Goal: Navigation & Orientation: Find specific page/section

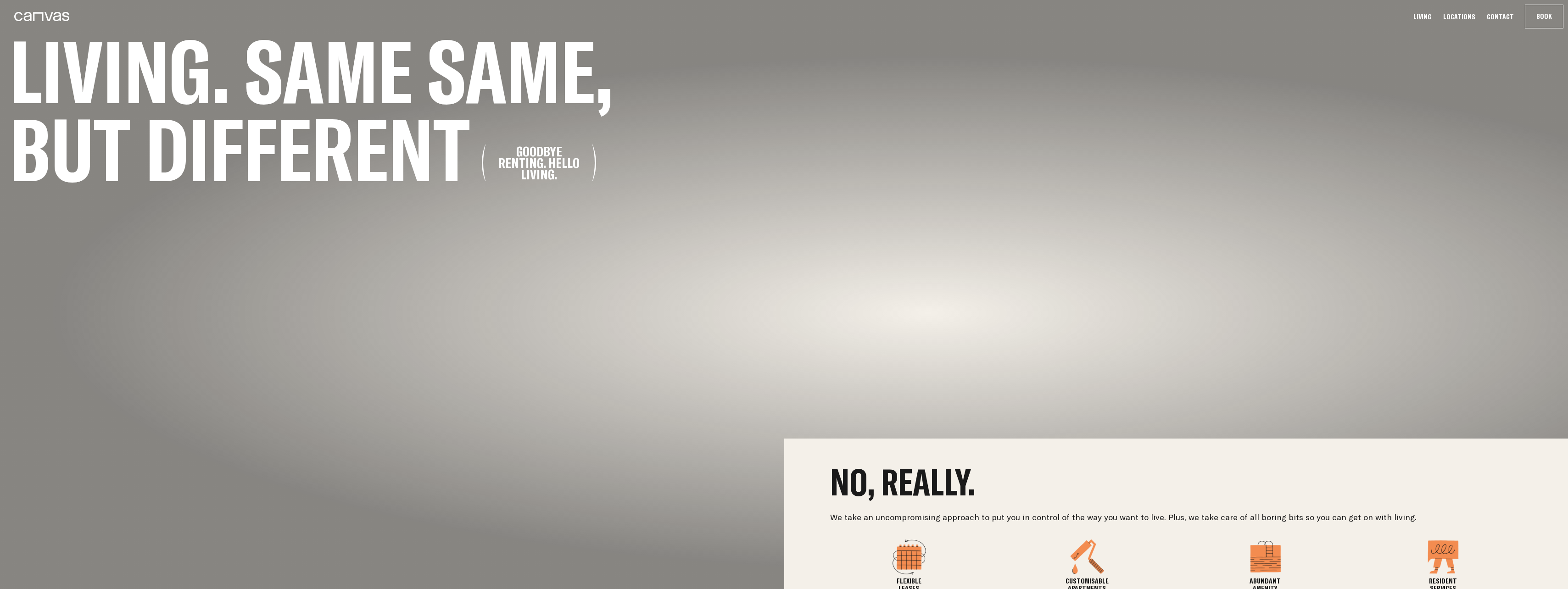
scroll to position [426, 0]
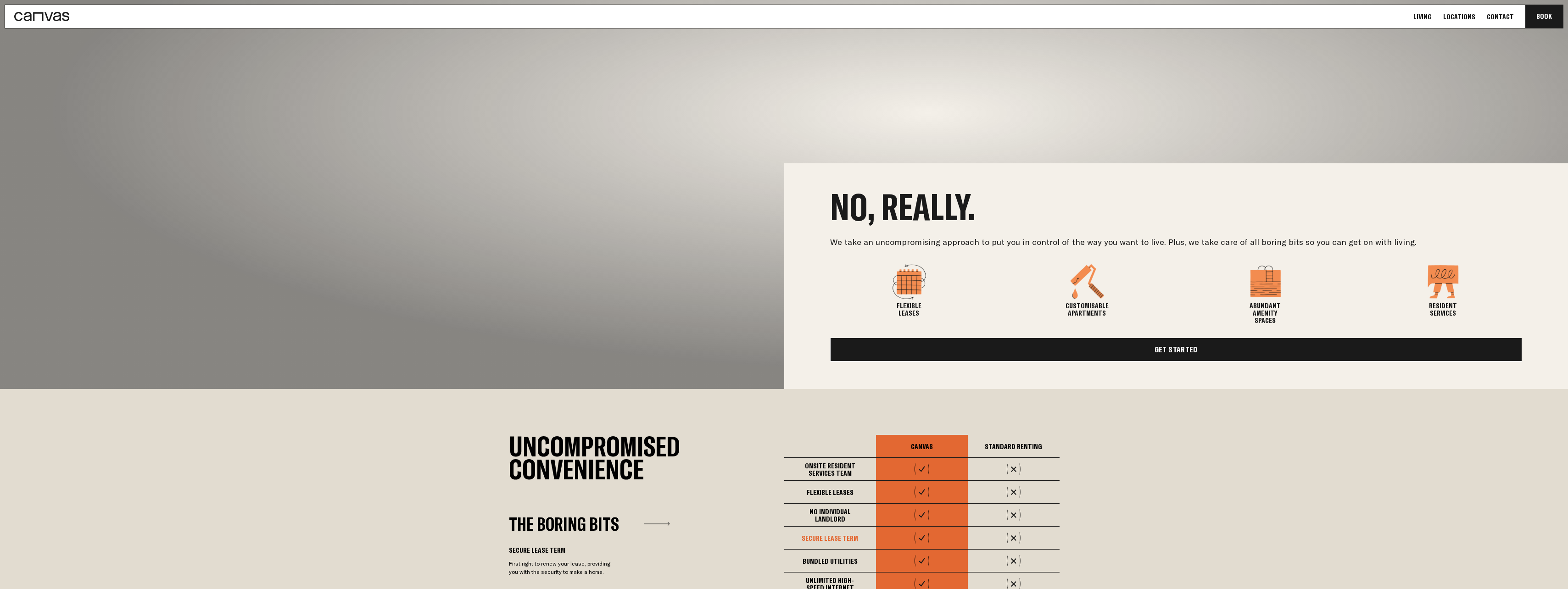
click at [576, 258] on link "Get Started" at bounding box center [1177, 349] width 693 height 24
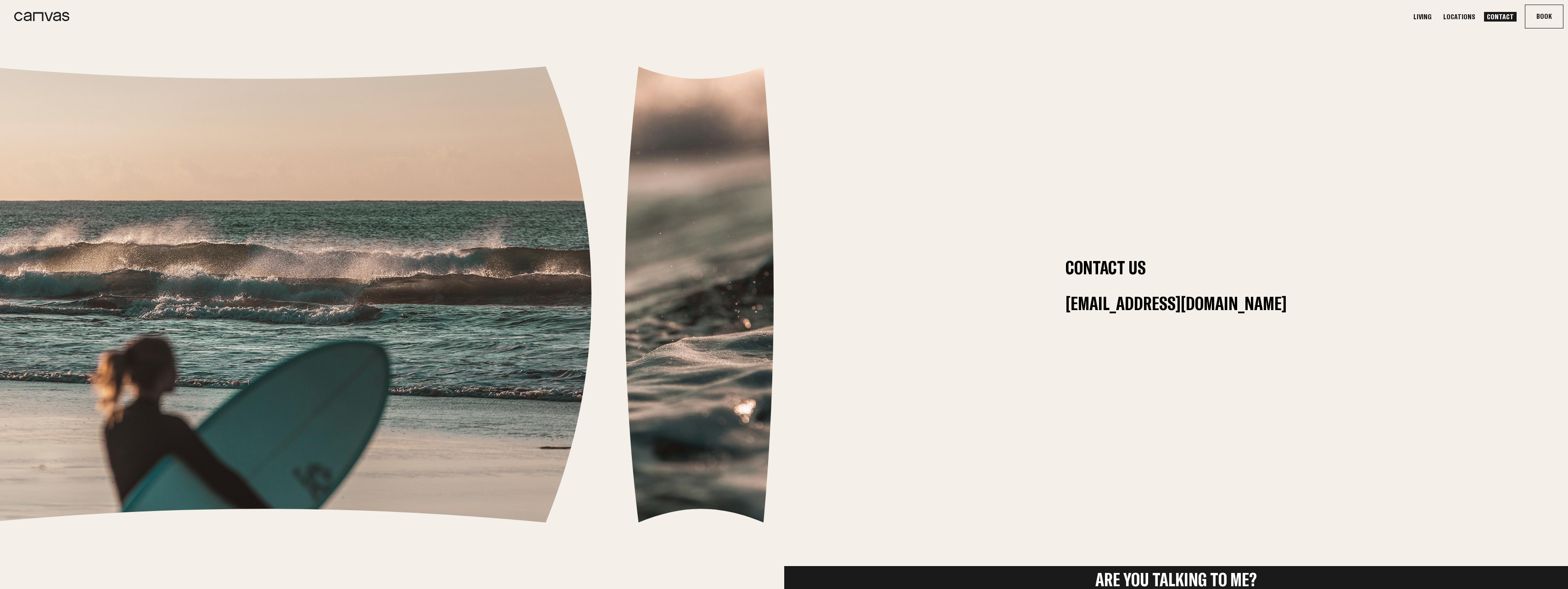
click at [576, 19] on link "Locations" at bounding box center [1459, 17] width 38 height 10
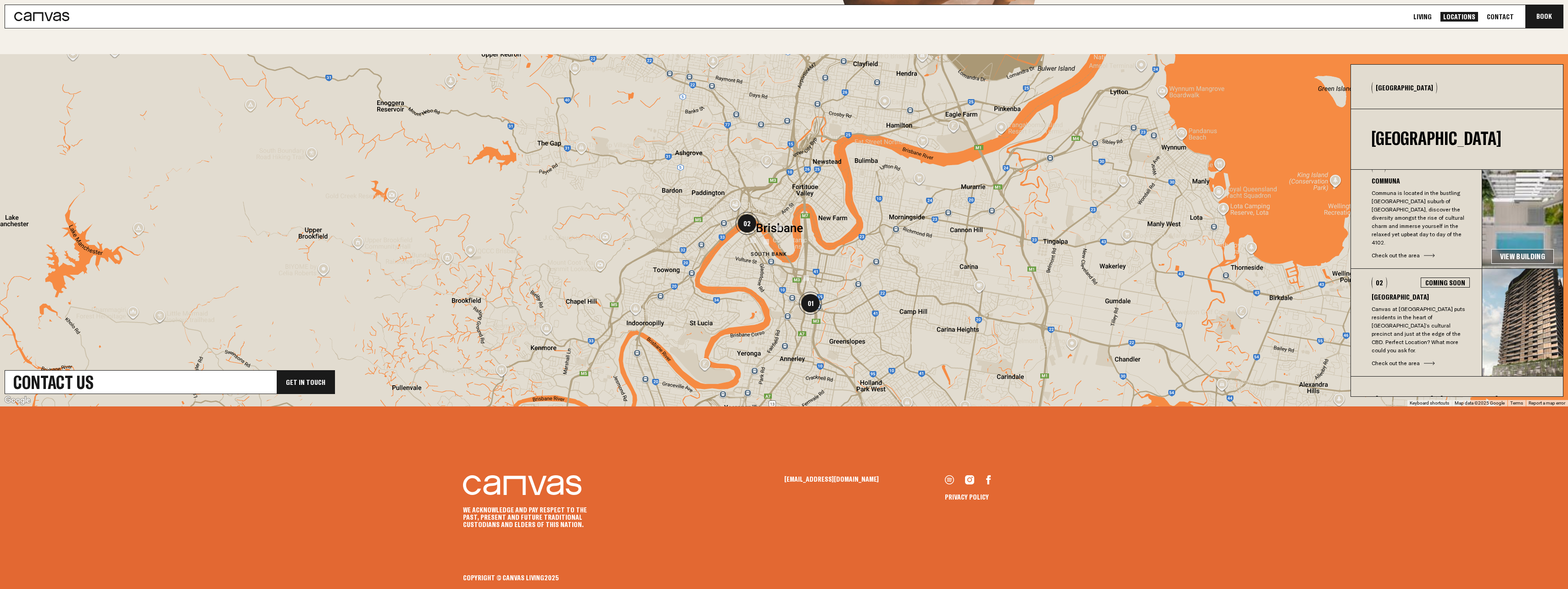
scroll to position [25, 0]
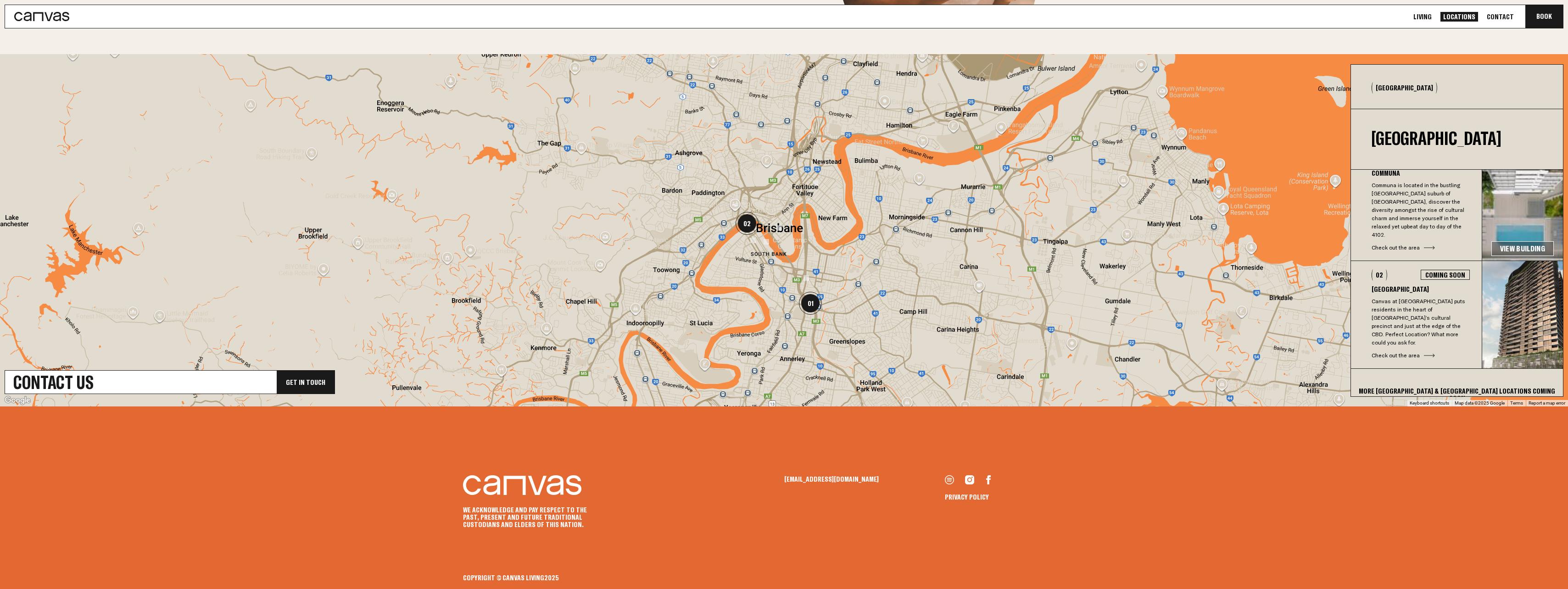
click at [576, 258] on div "More [GEOGRAPHIC_DATA] & [GEOGRAPHIC_DATA] Locations coming soon" at bounding box center [1457, 394] width 212 height 51
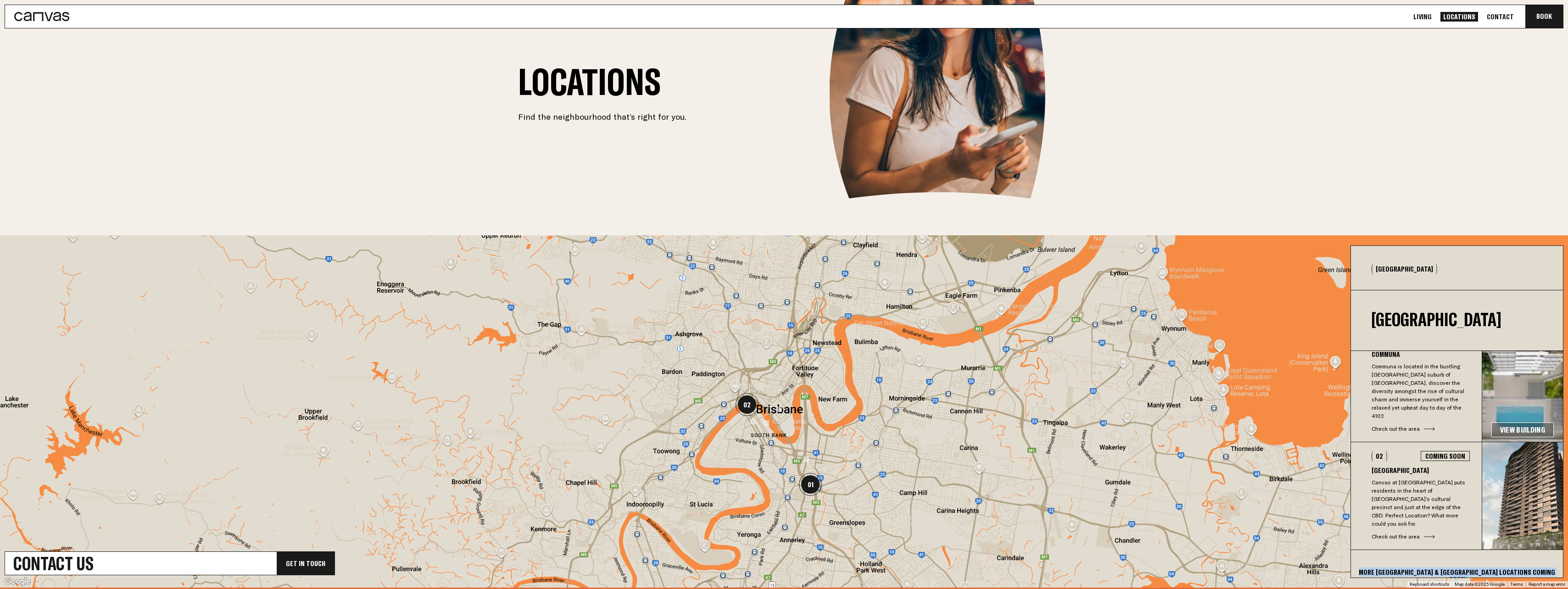
scroll to position [0, 0]
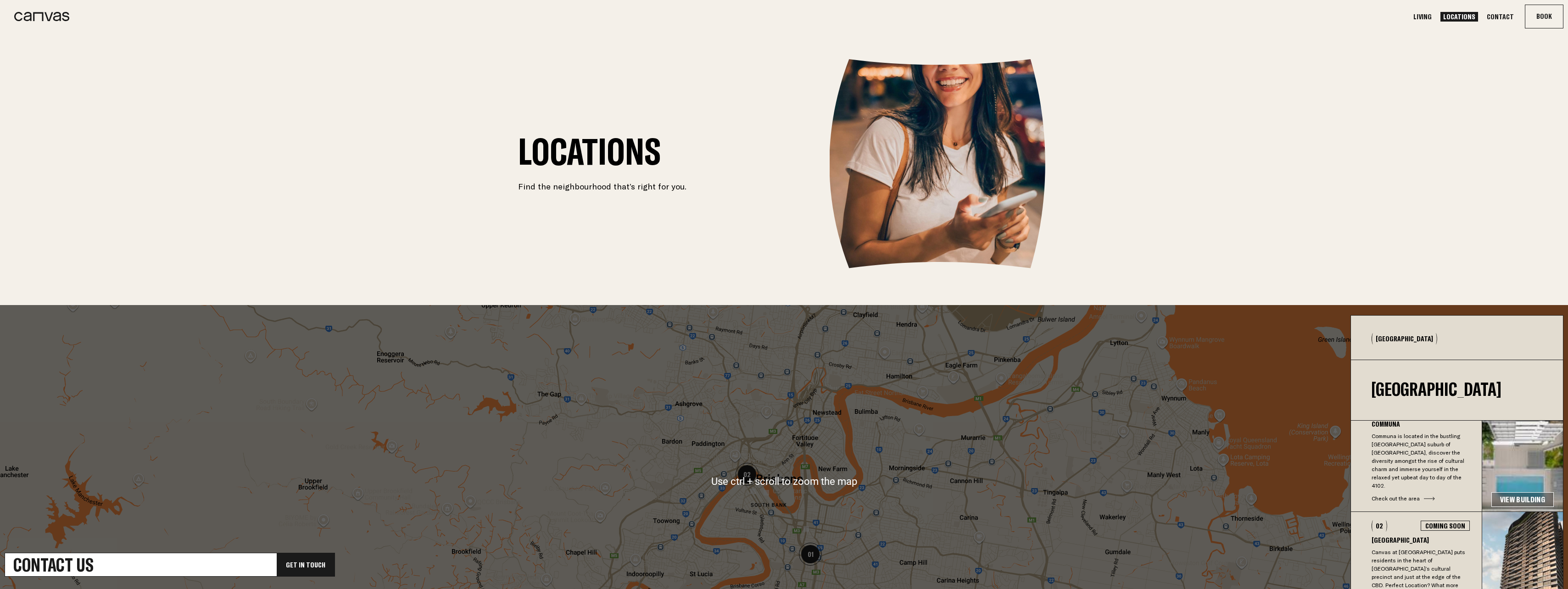
click at [576, 12] on link "Living" at bounding box center [1422, 17] width 24 height 10
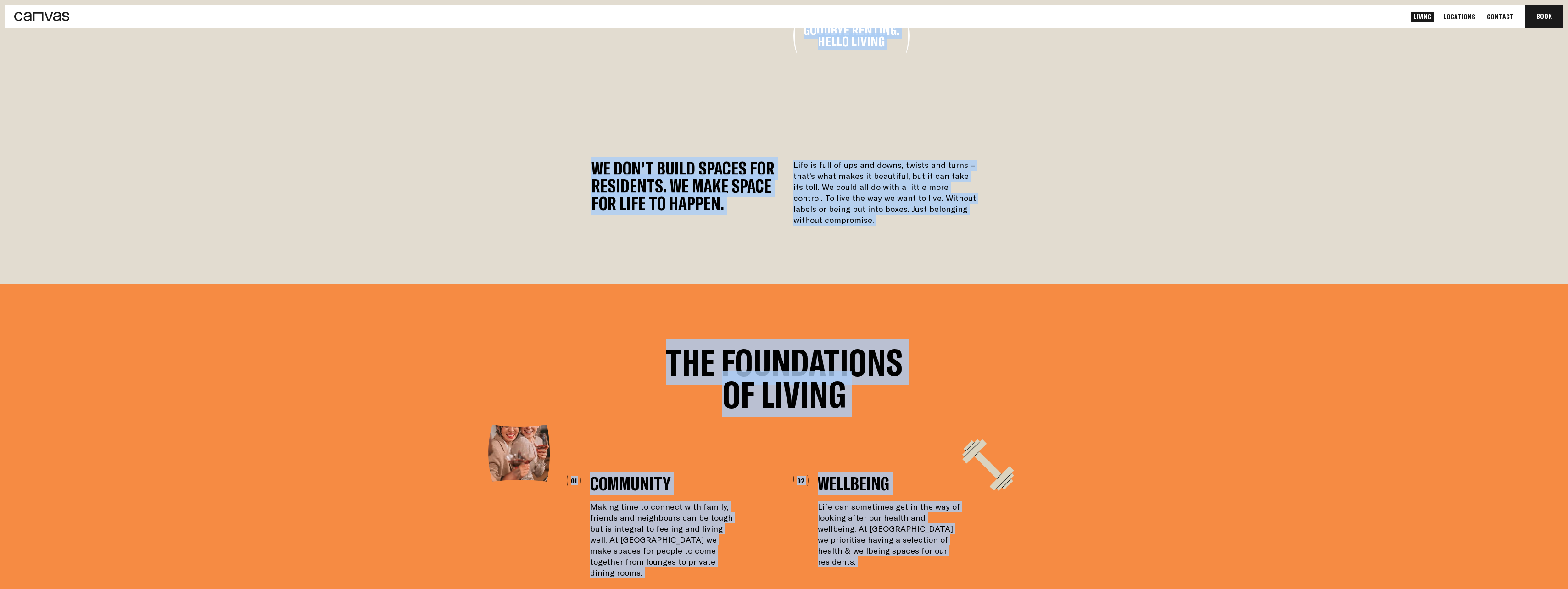
scroll to position [184, 0]
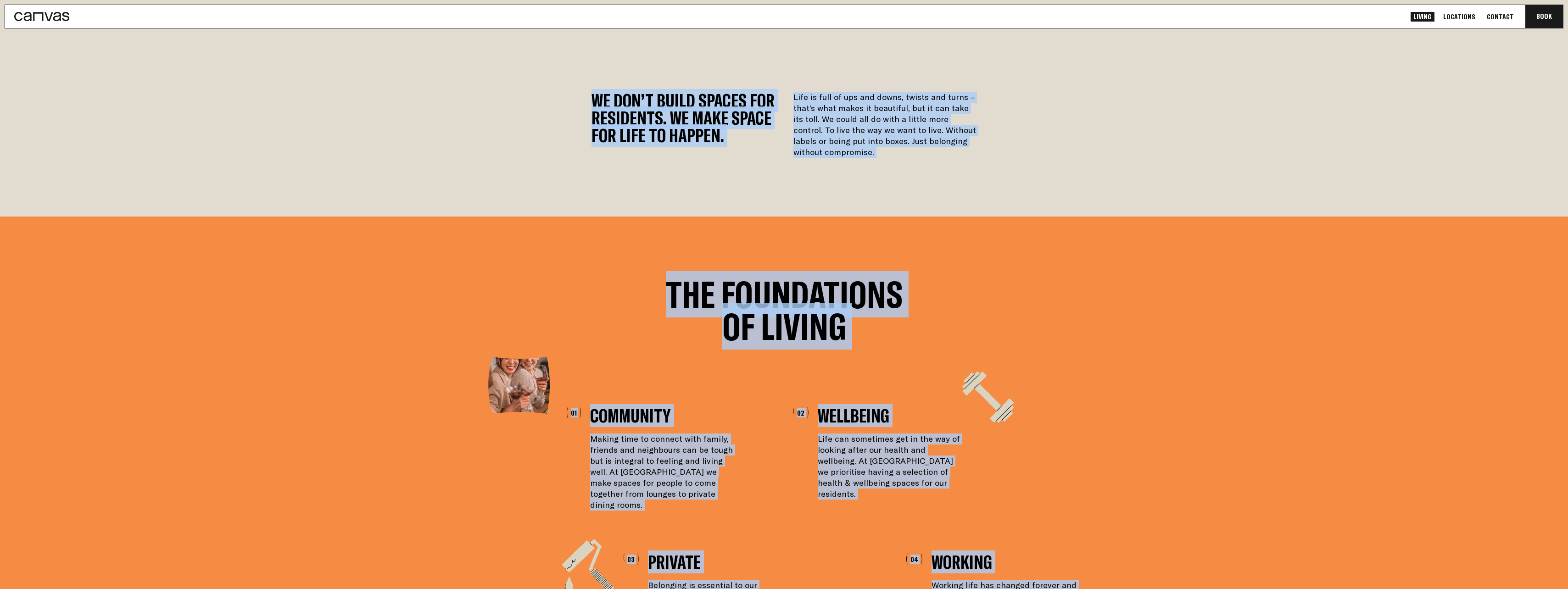
click at [576, 258] on section "The Foundations of Living 01 Community Making time to connect with family, frie…" at bounding box center [784, 549] width 1568 height 664
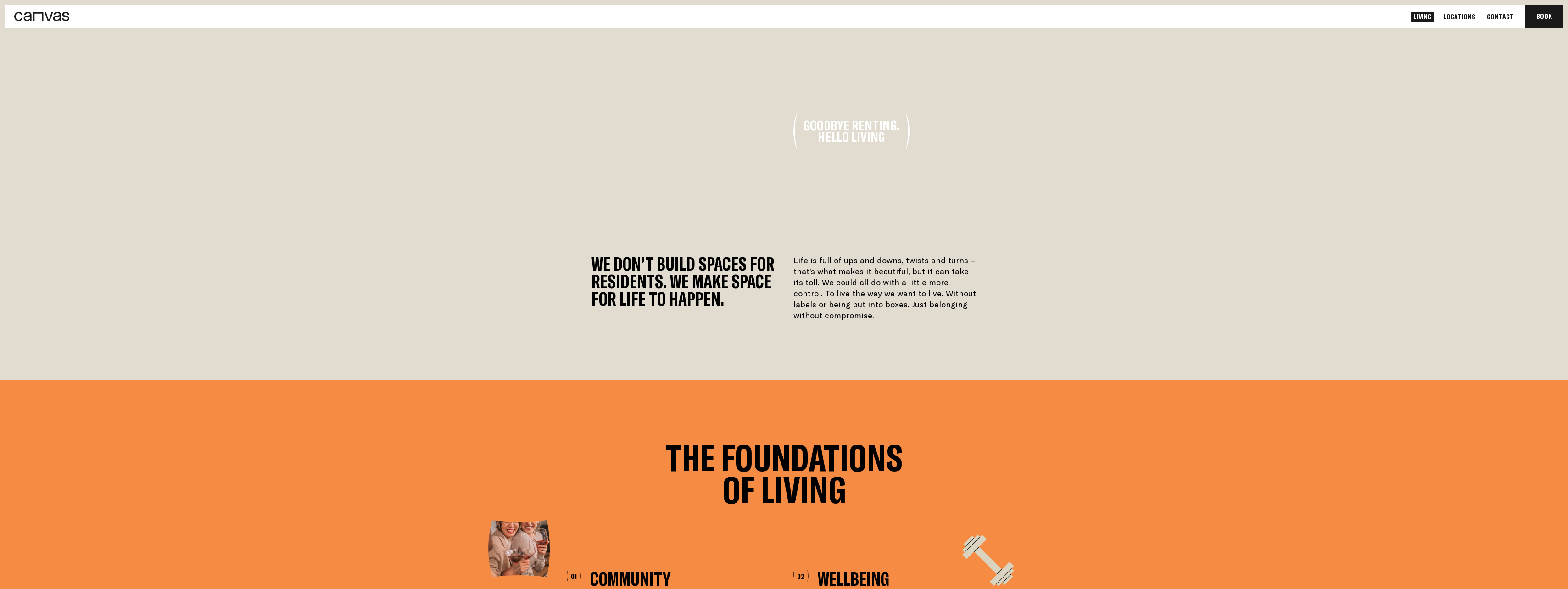
scroll to position [0, 0]
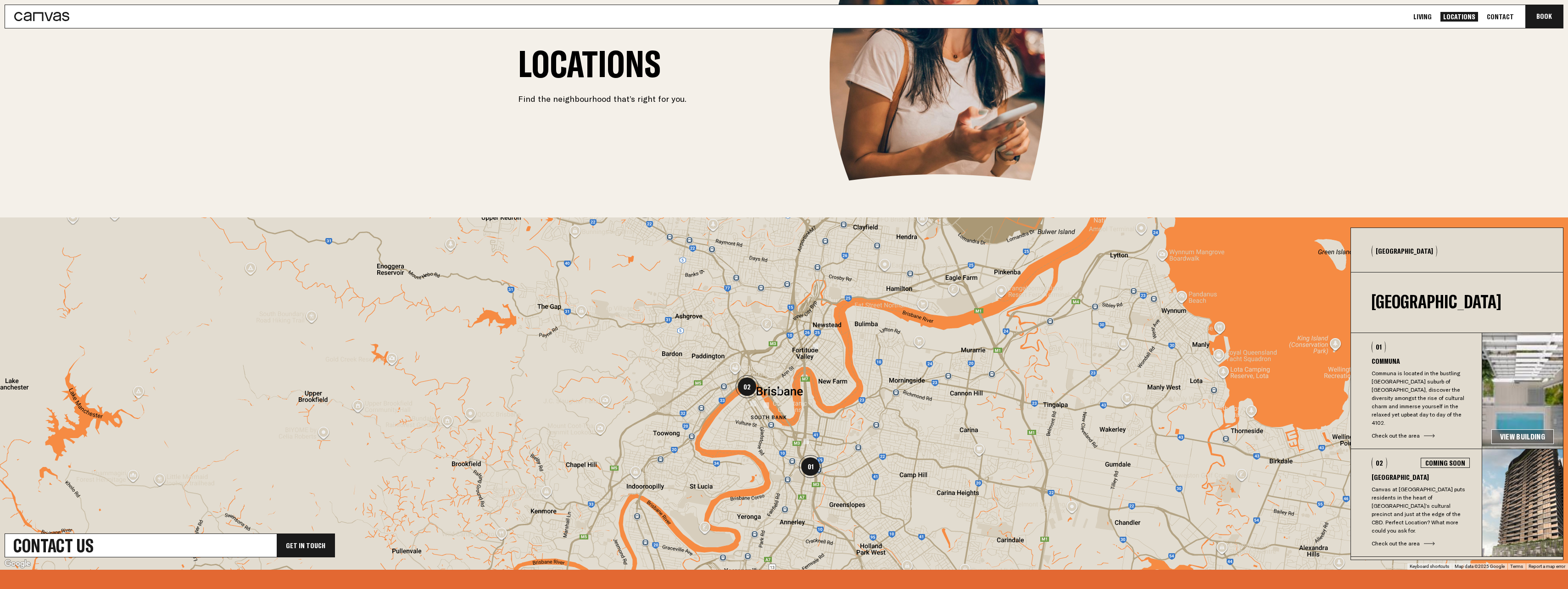
scroll to position [138, 0]
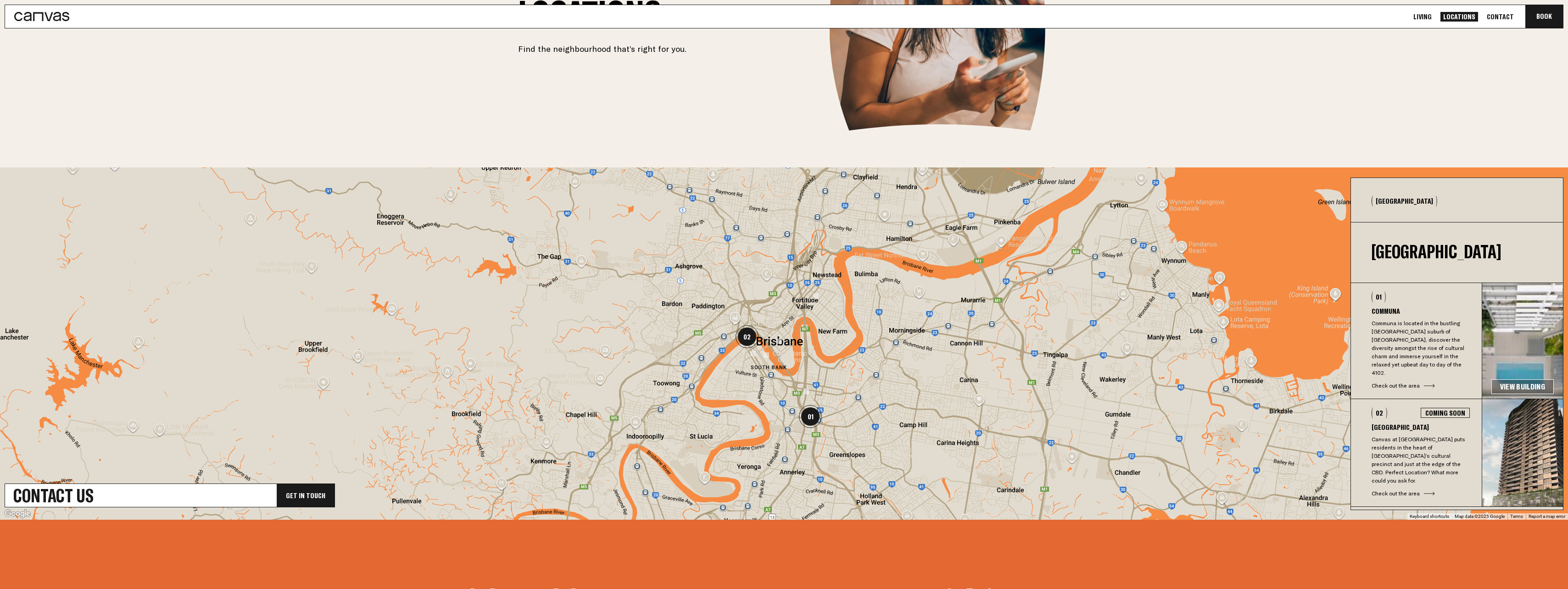
click at [576, 258] on link "View Building" at bounding box center [1522, 386] width 63 height 15
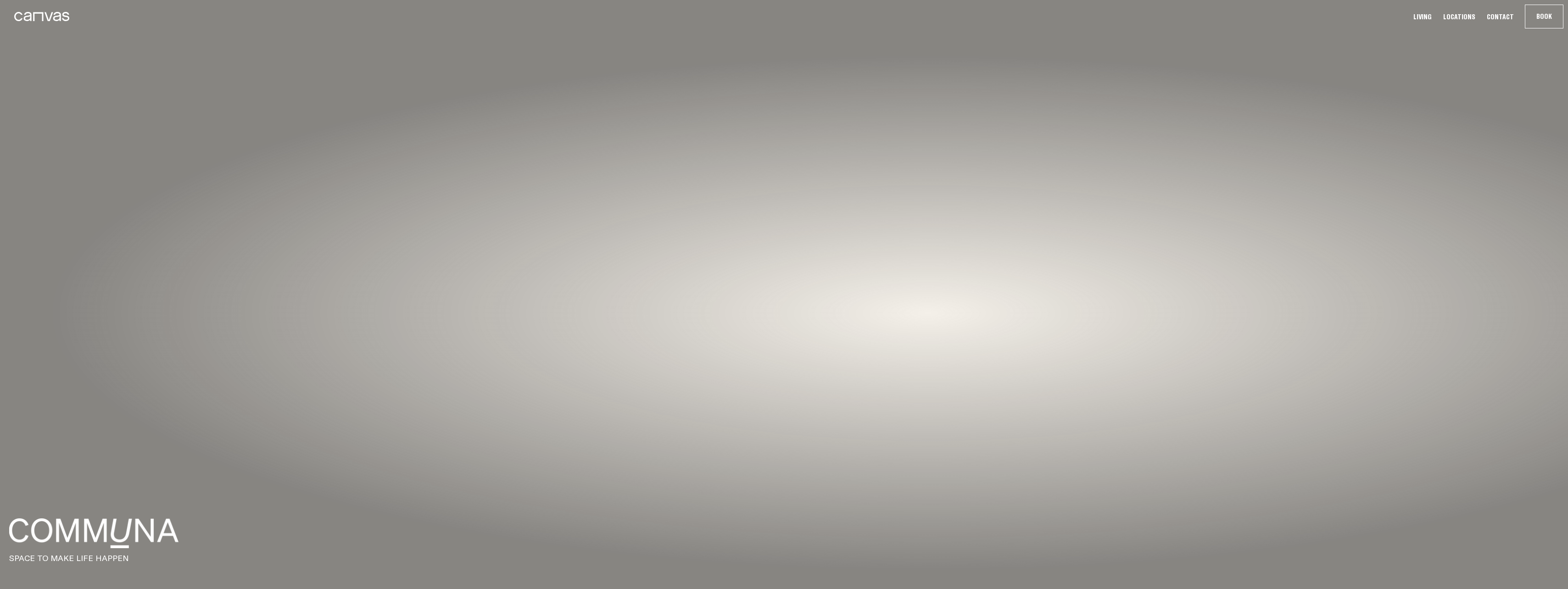
click at [154, 258] on img at bounding box center [94, 533] width 169 height 30
